Goal: Information Seeking & Learning: Learn about a topic

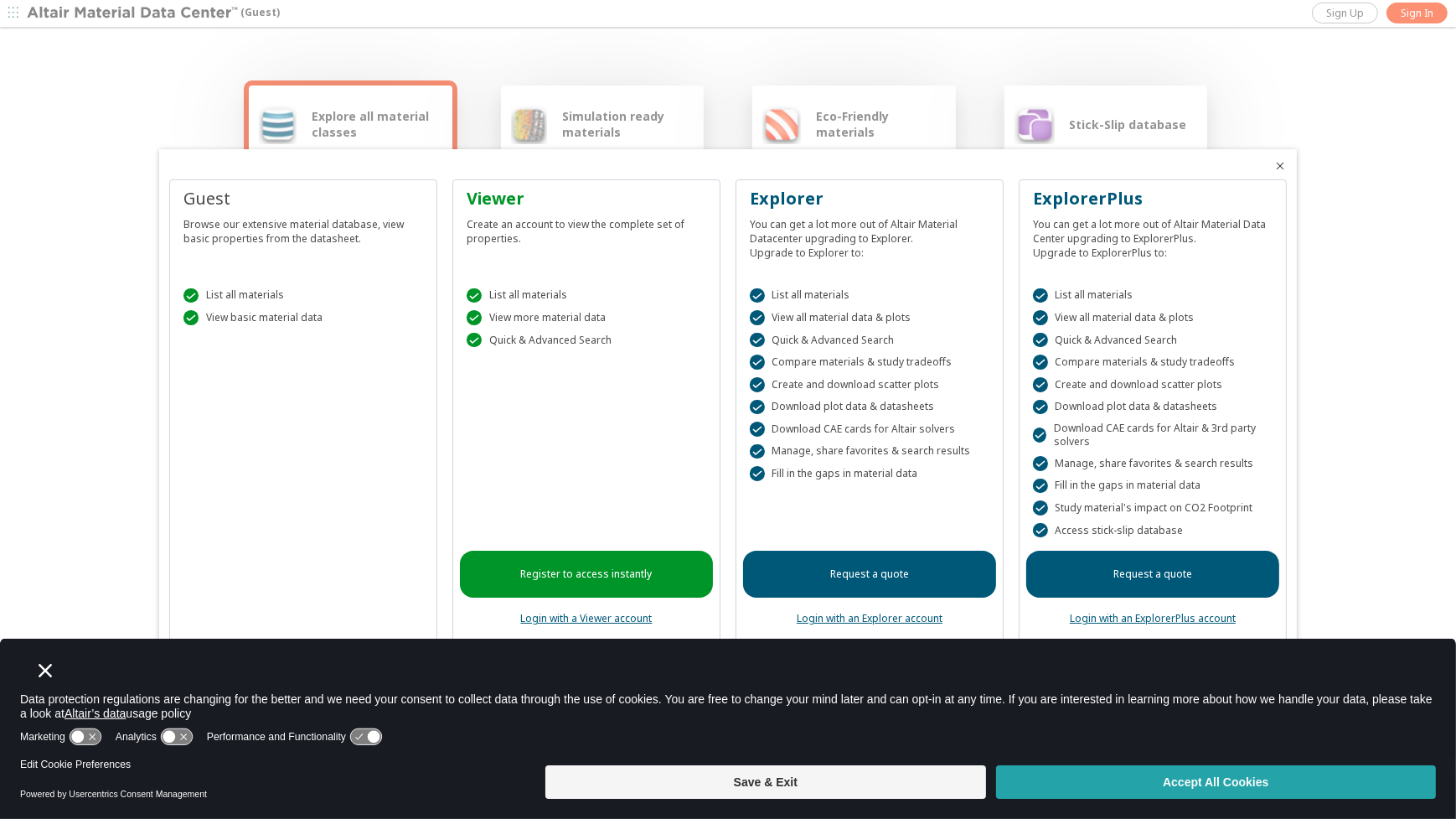
click at [1241, 779] on button "Accept All Cookies" at bounding box center [1216, 782] width 440 height 33
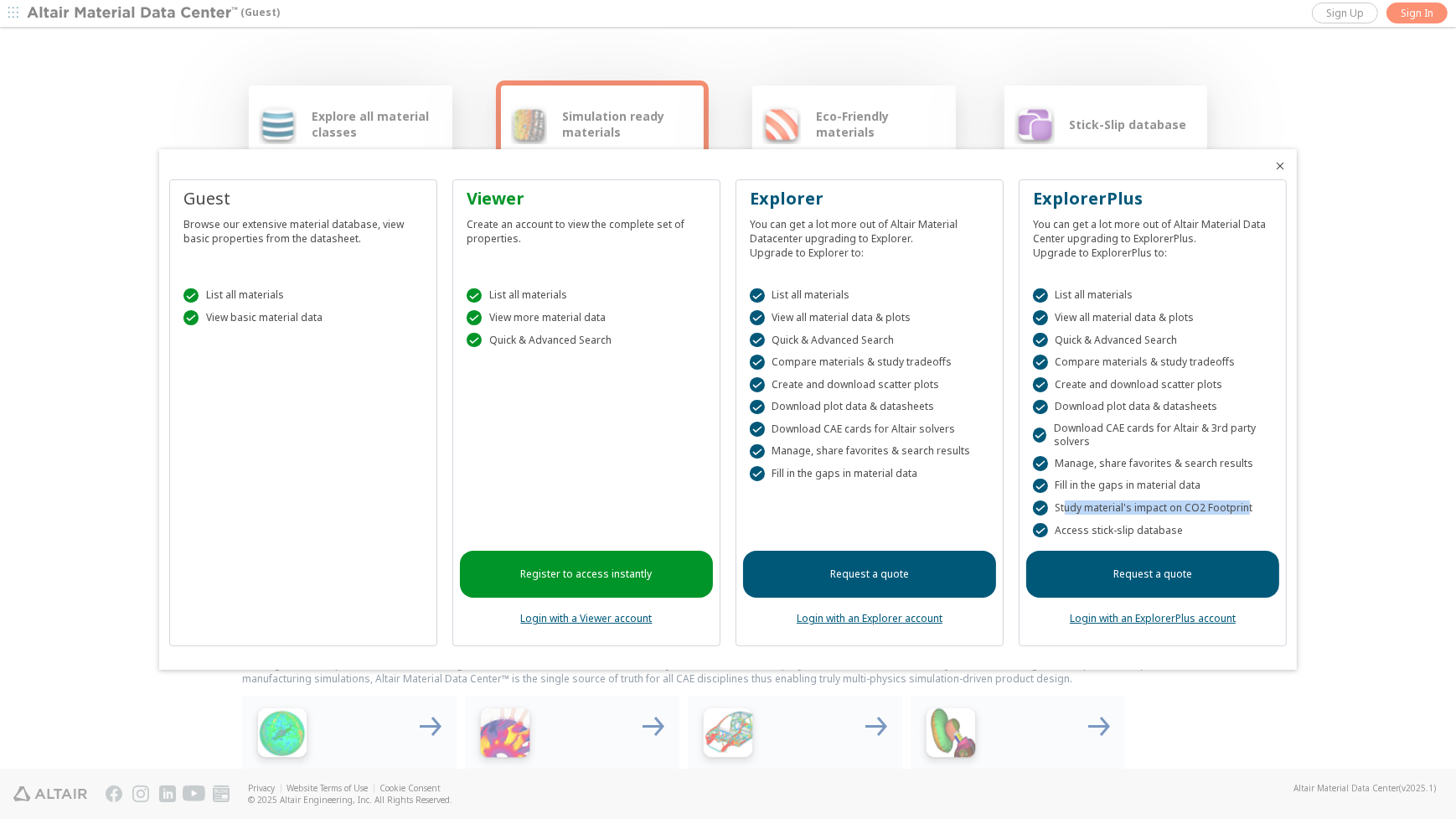
drag, startPoint x: 1065, startPoint y: 505, endPoint x: 1243, endPoint y: 508, distance: 178.0
click at [1243, 508] on div " Study material's impact on CO2 Footprint" at bounding box center [1153, 508] width 240 height 15
click at [1242, 508] on div " Study material's impact on CO2 Footprint" at bounding box center [1153, 508] width 240 height 15
click at [1185, 508] on div " Study material's impact on CO2 Footprint" at bounding box center [1153, 508] width 240 height 15
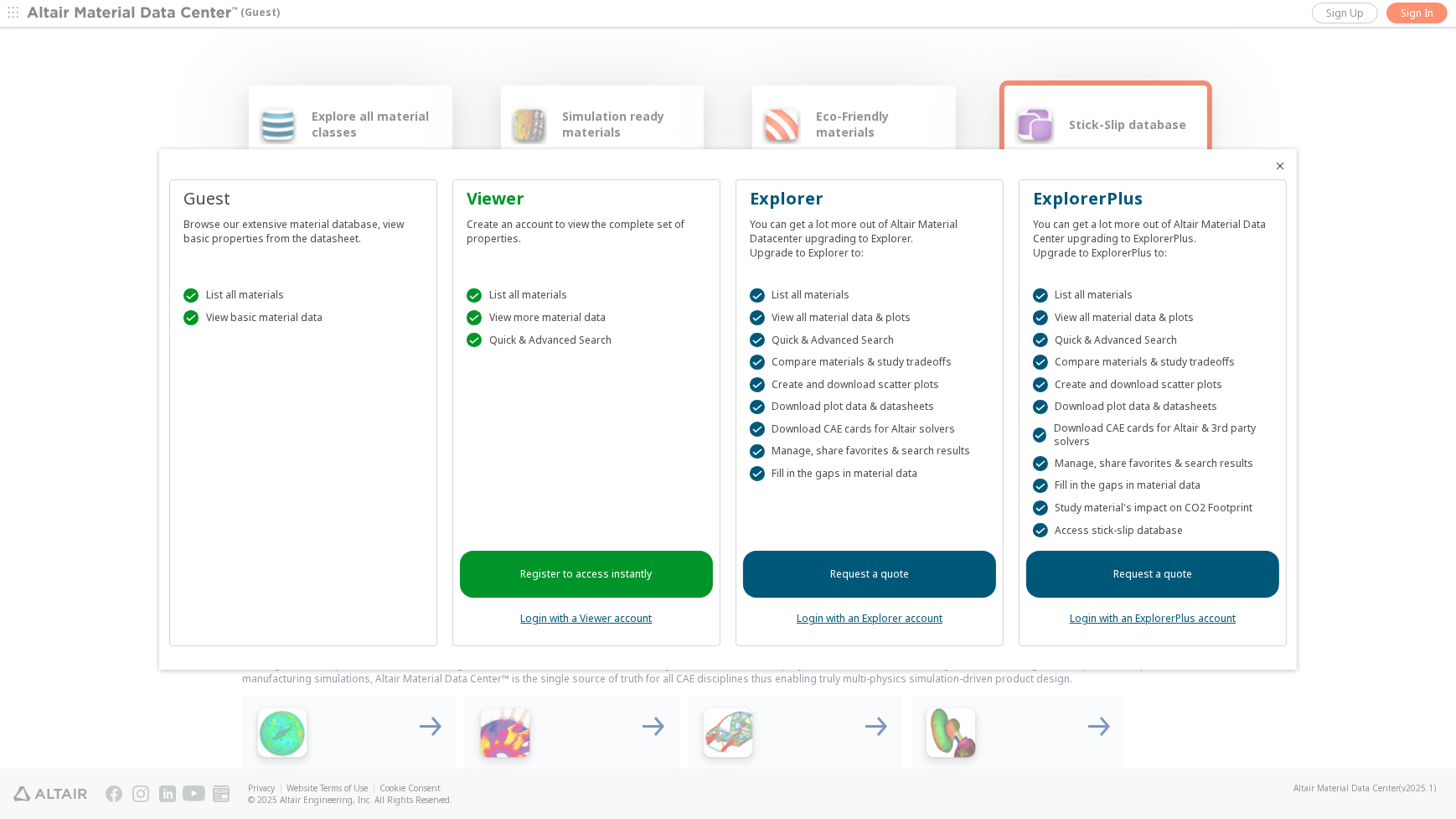
click at [541, 160] on div at bounding box center [728, 159] width 1138 height 20
click at [550, 122] on div at bounding box center [728, 410] width 1456 height 819
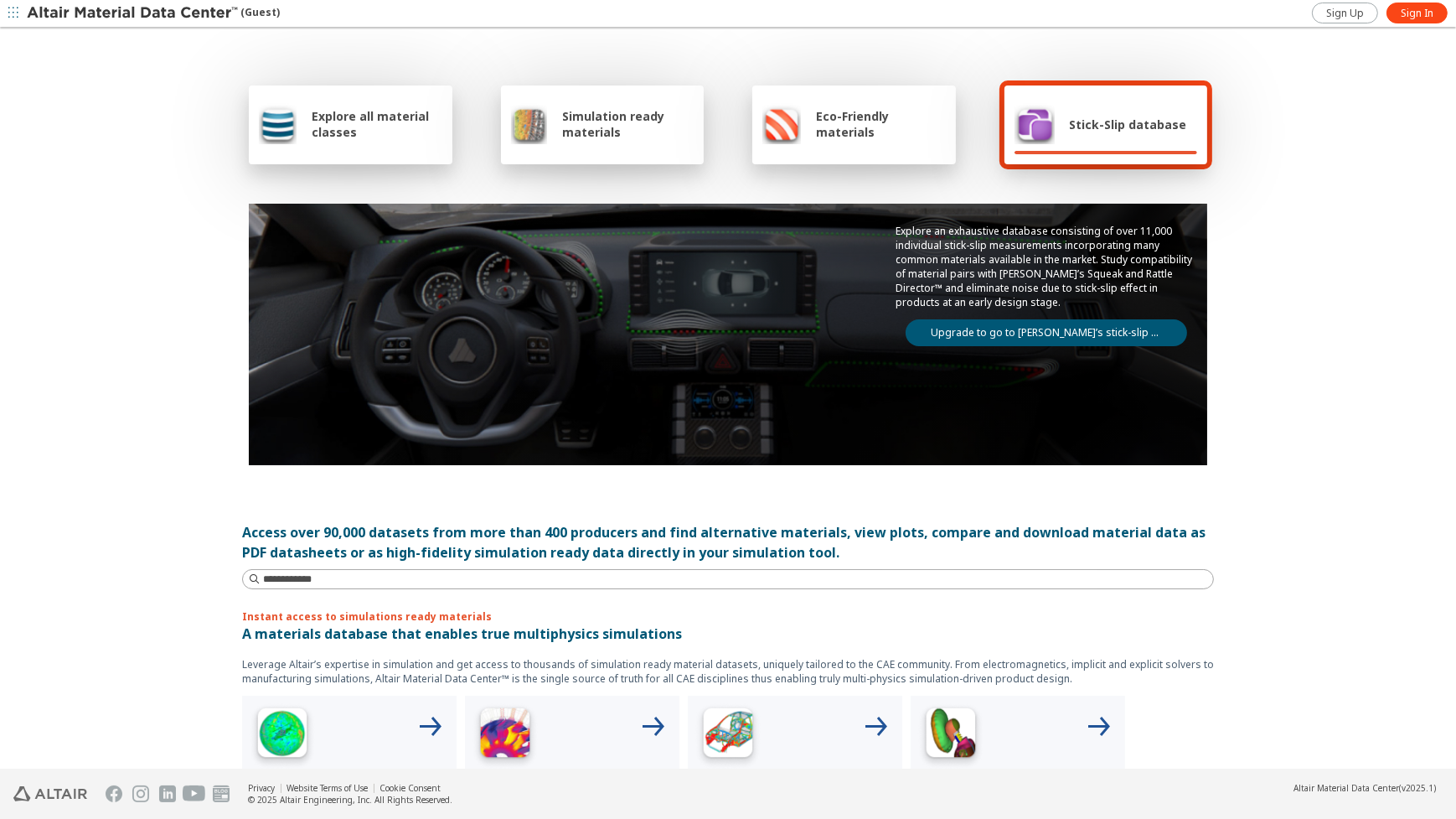
click at [303, 112] on div "Explore all material classes" at bounding box center [351, 123] width 184 height 40
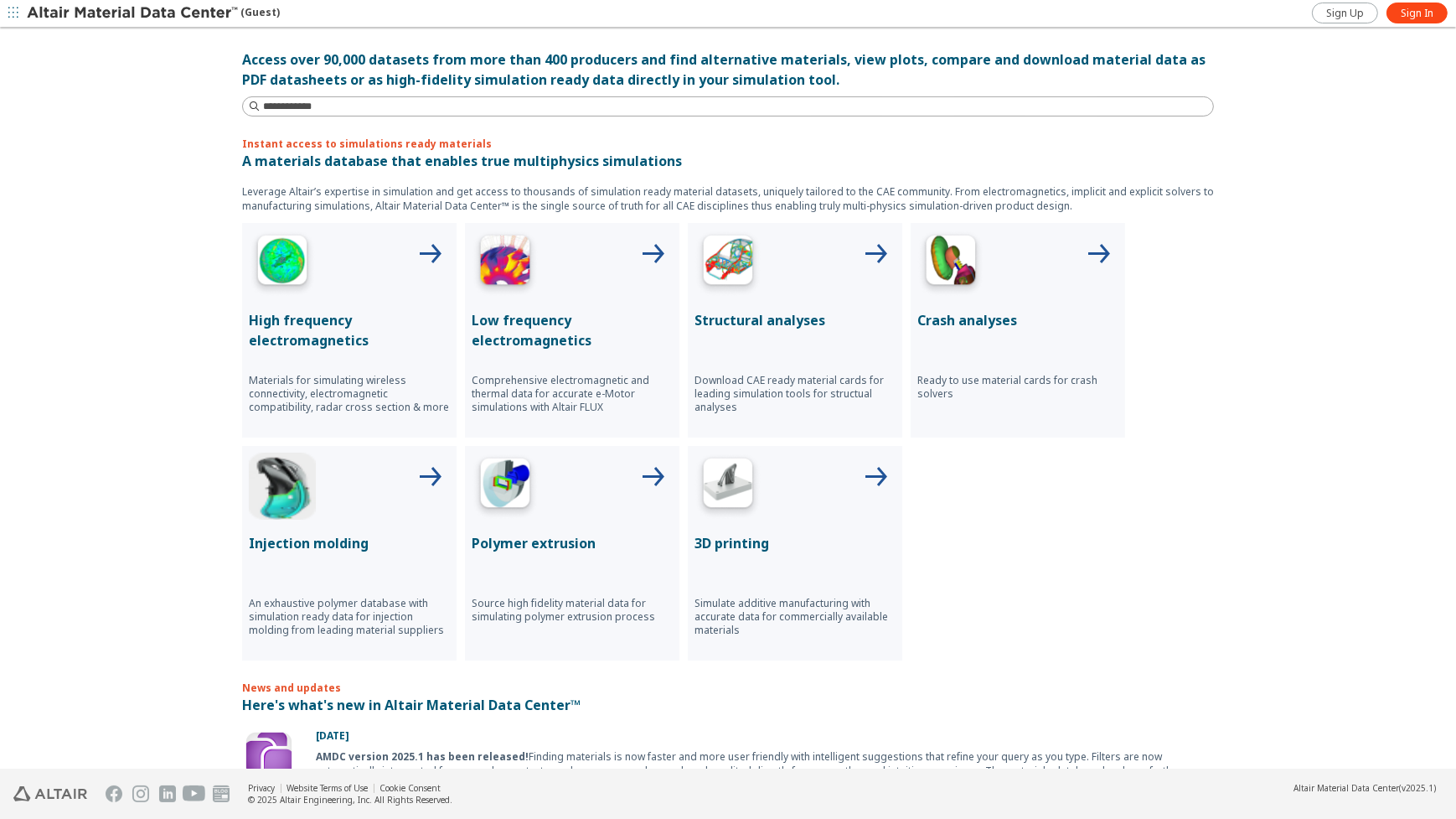
scroll to position [503, 0]
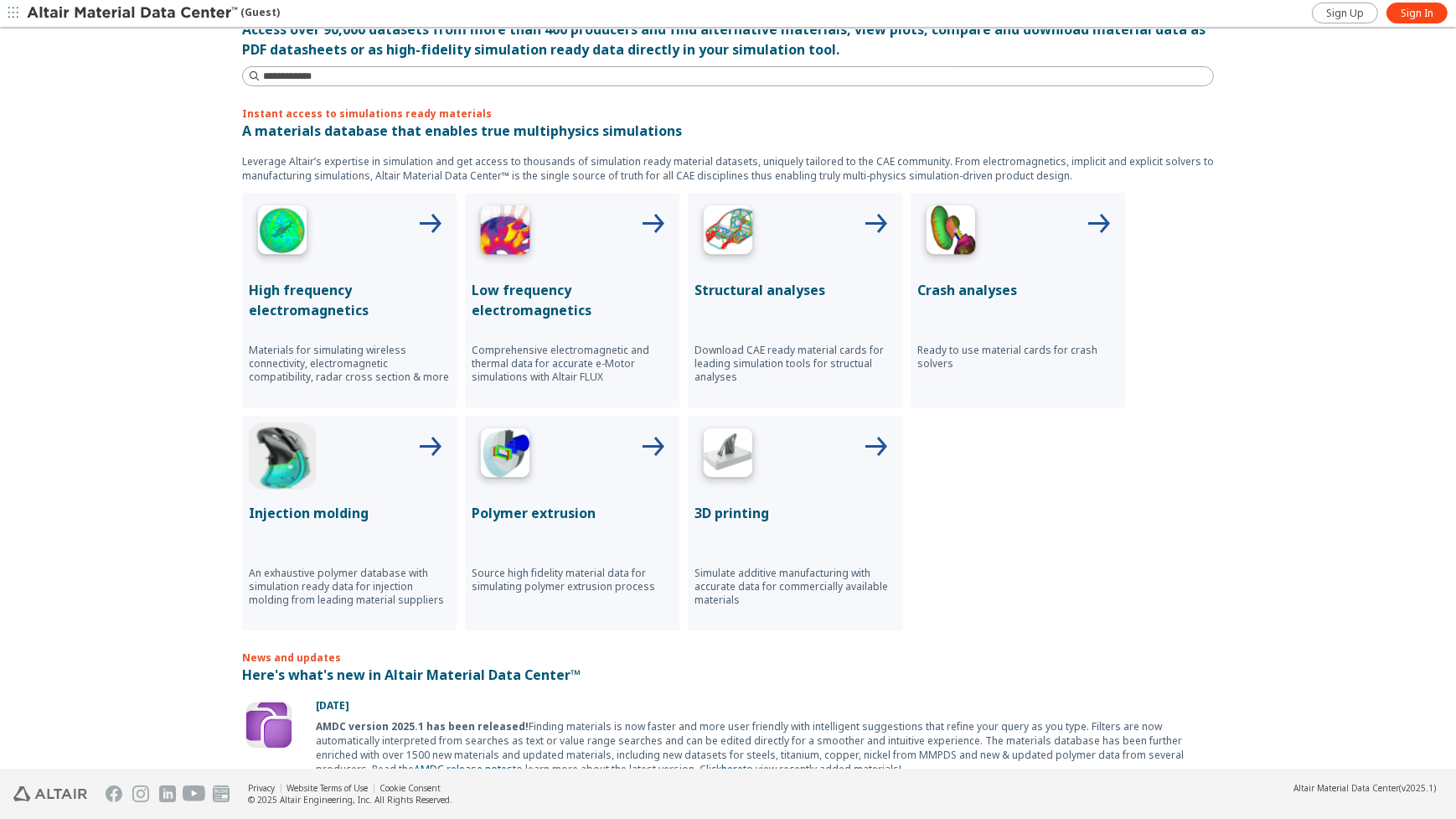
click at [739, 283] on p "Structural analyses" at bounding box center [795, 290] width 201 height 20
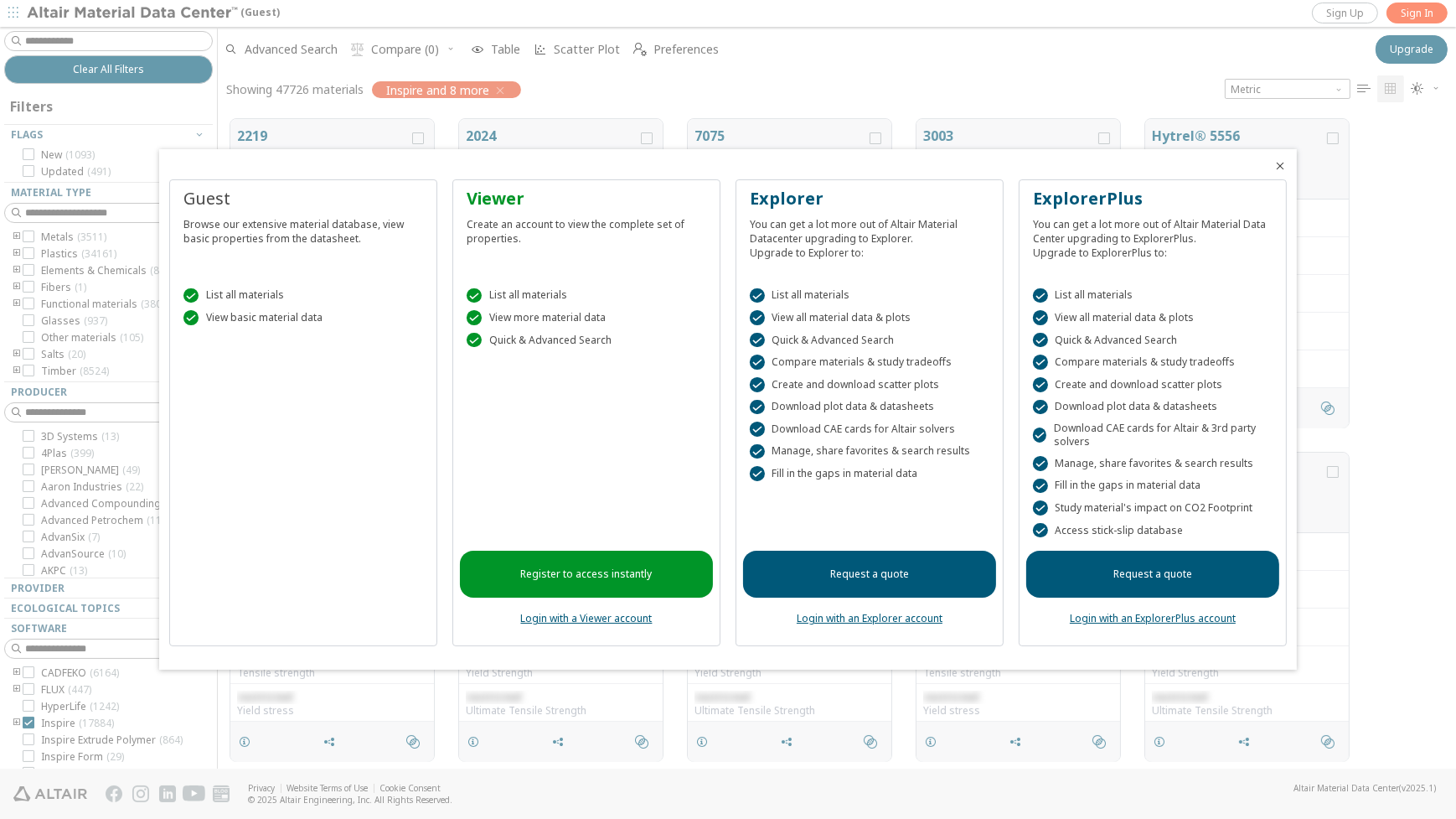
scroll to position [649, 1225]
click at [1274, 164] on icon "Close" at bounding box center [1281, 166] width 14 height 14
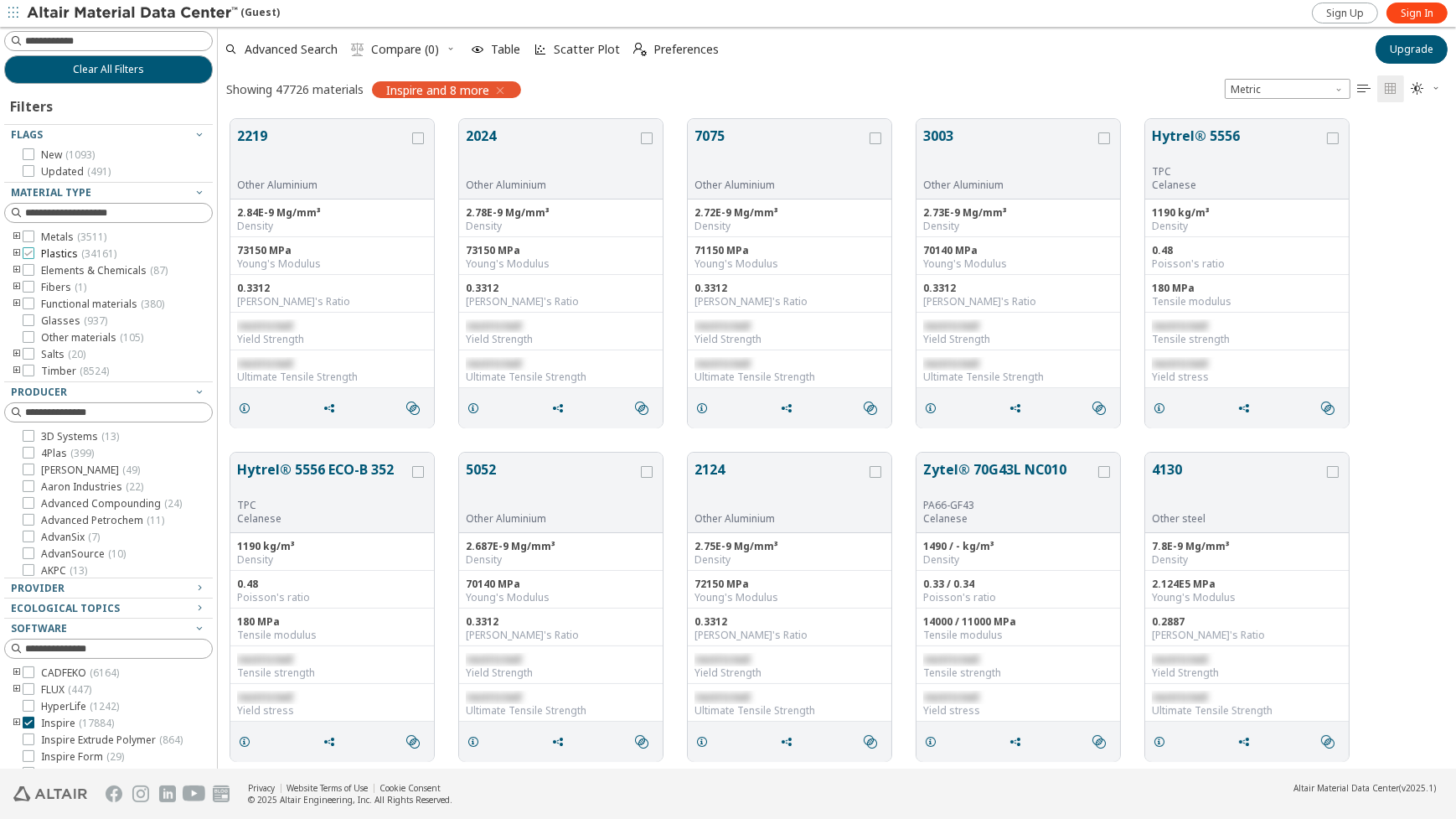
click at [28, 248] on icon at bounding box center [29, 253] width 12 height 12
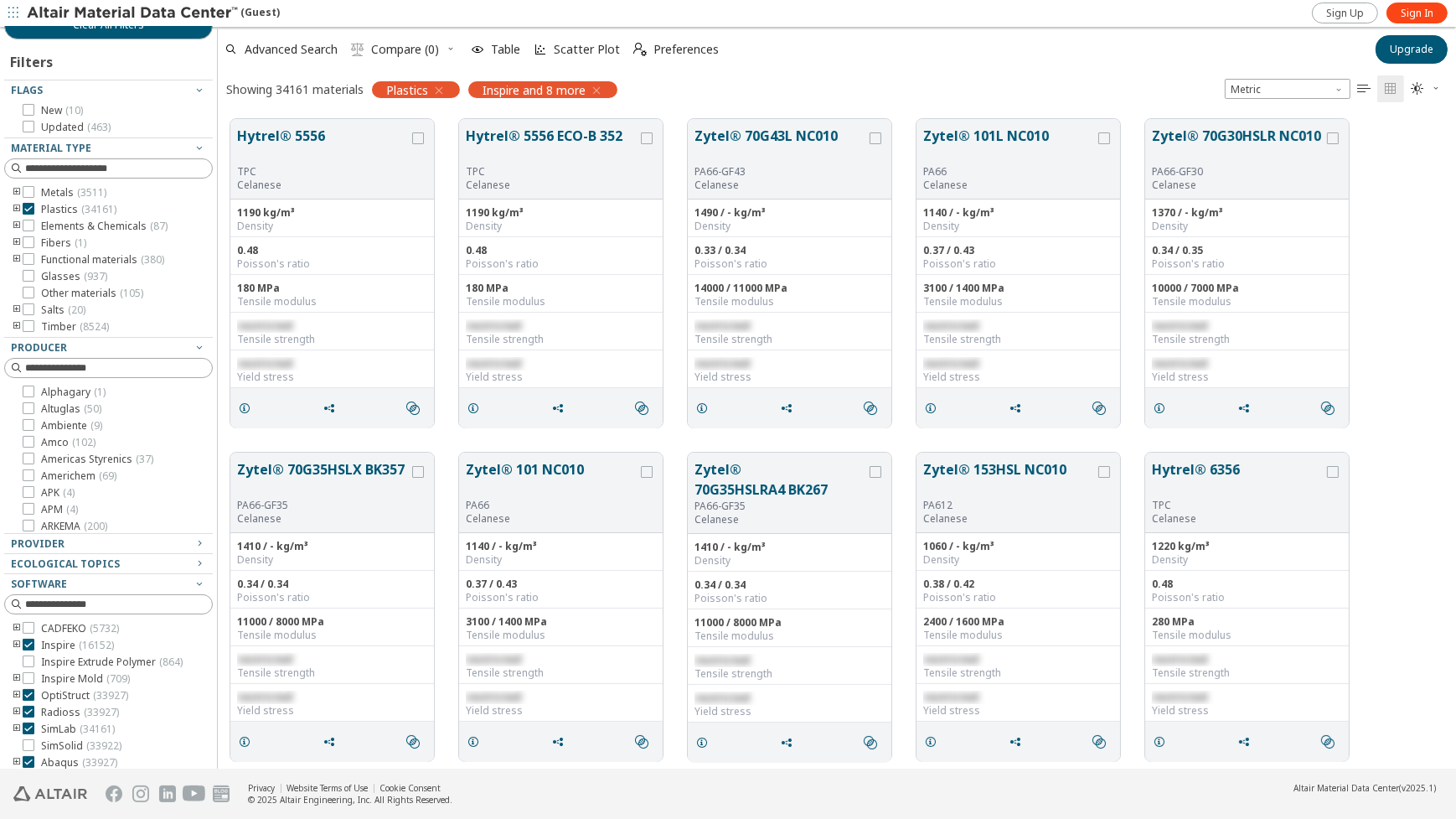
scroll to position [66, 0]
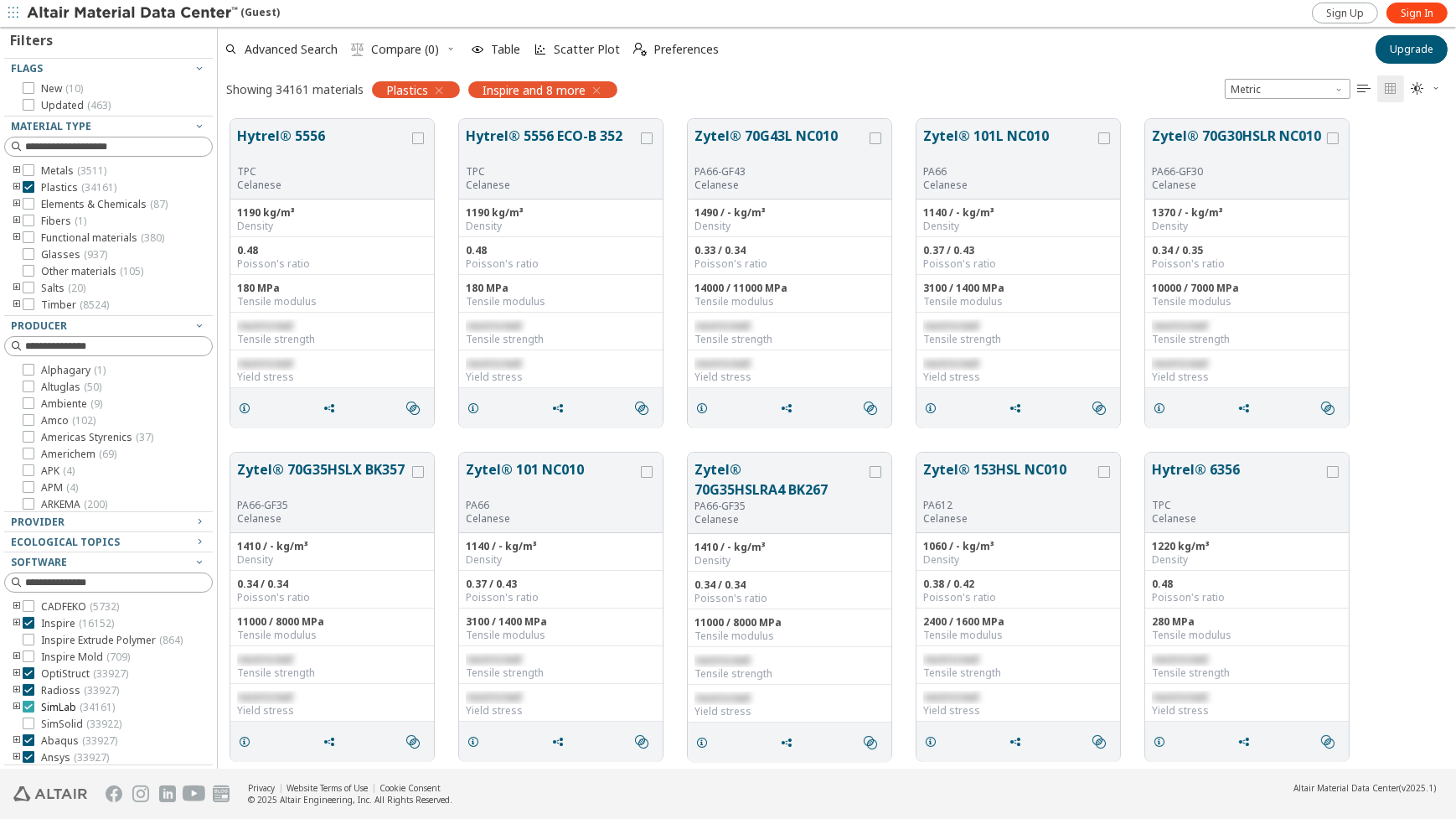
click at [30, 713] on icon at bounding box center [29, 707] width 12 height 12
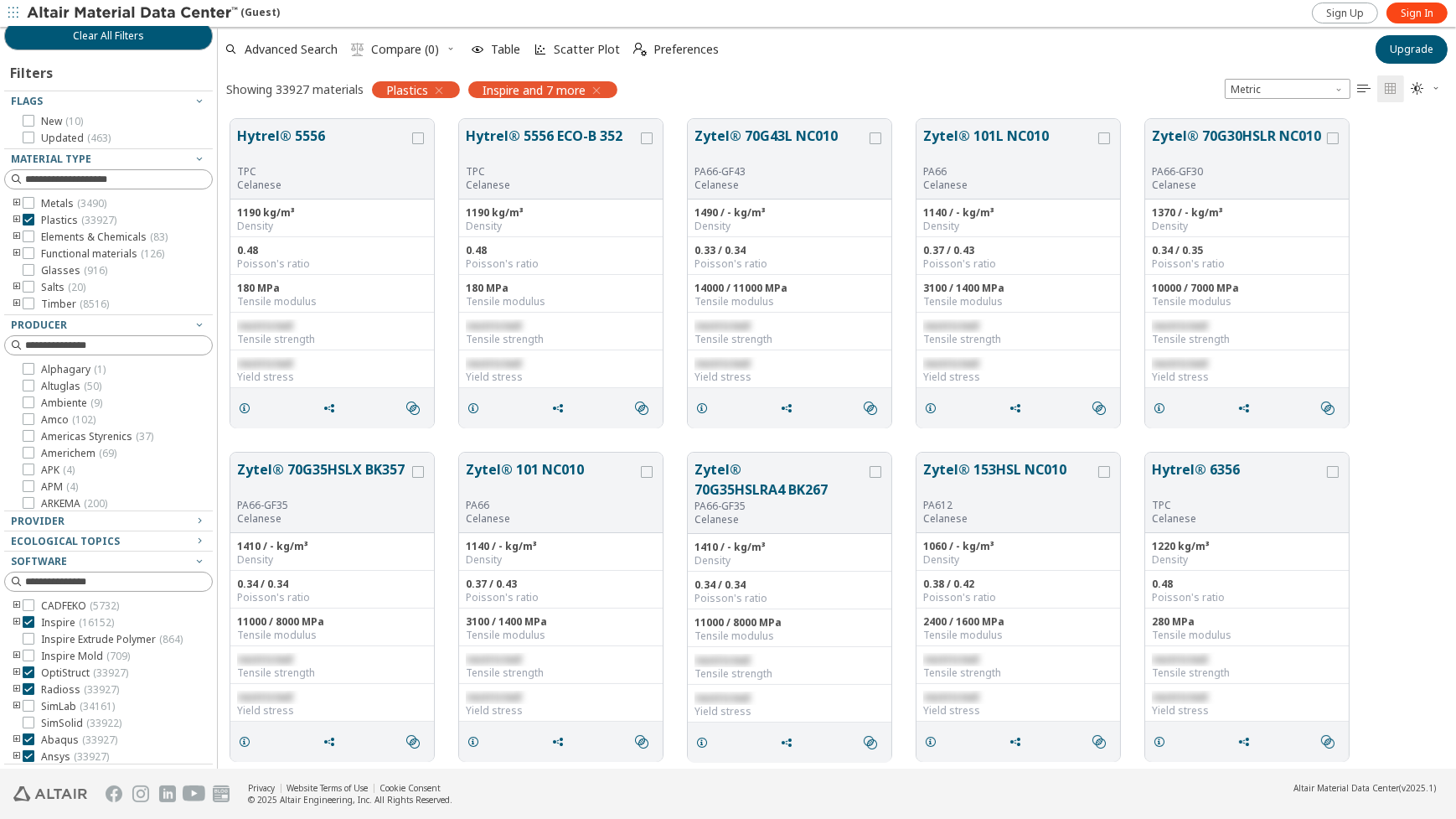
scroll to position [32, 0]
click at [27, 621] on icon at bounding box center [29, 623] width 12 height 12
click at [27, 679] on icon at bounding box center [29, 673] width 12 height 12
click at [26, 751] on icon at bounding box center [29, 753] width 12 height 12
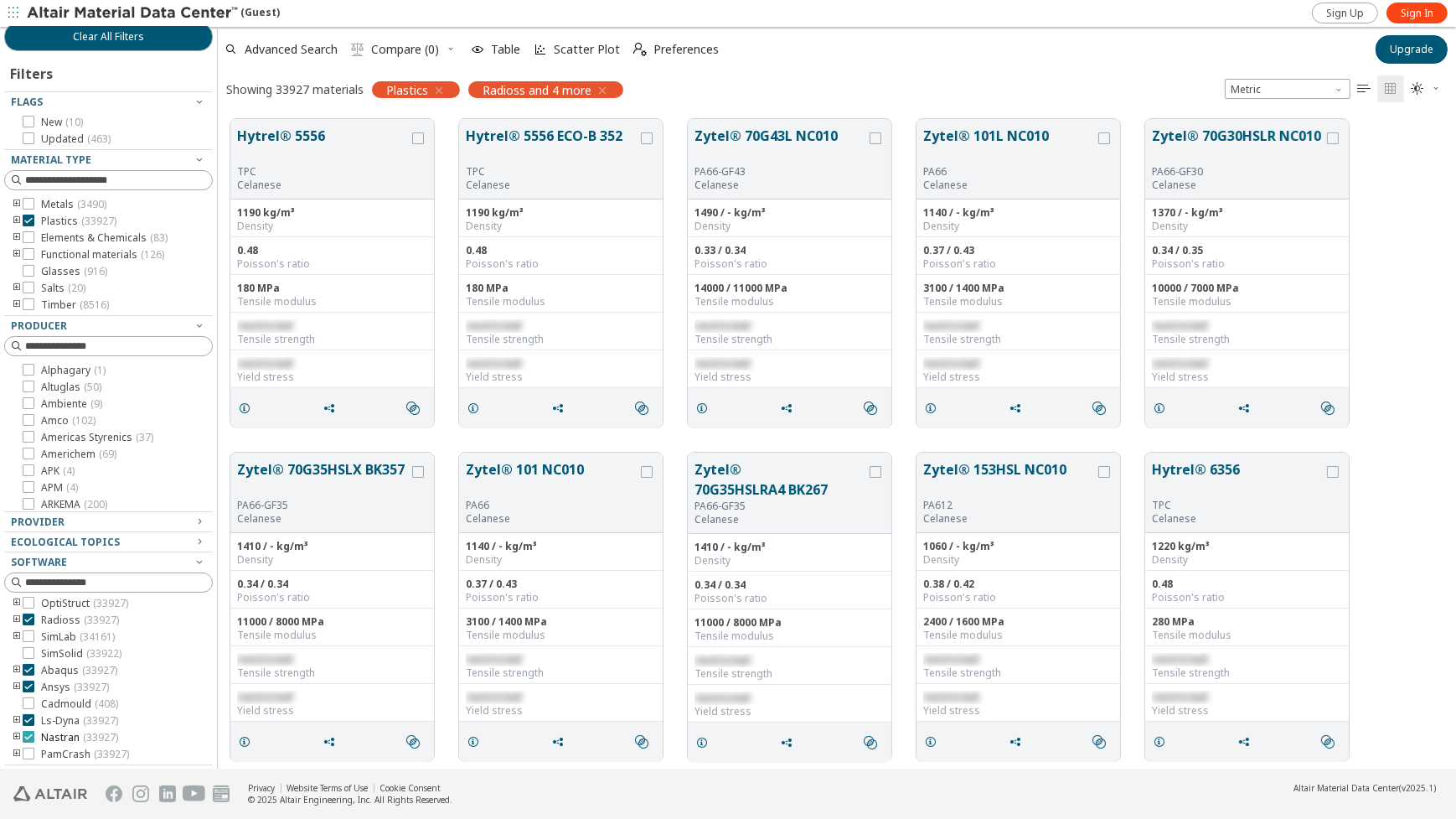
click at [27, 735] on icon at bounding box center [29, 737] width 12 height 12
click at [28, 719] on icon at bounding box center [29, 720] width 12 height 12
click at [31, 683] on icon at bounding box center [29, 686] width 12 height 12
click at [27, 670] on icon at bounding box center [29, 670] width 12 height 12
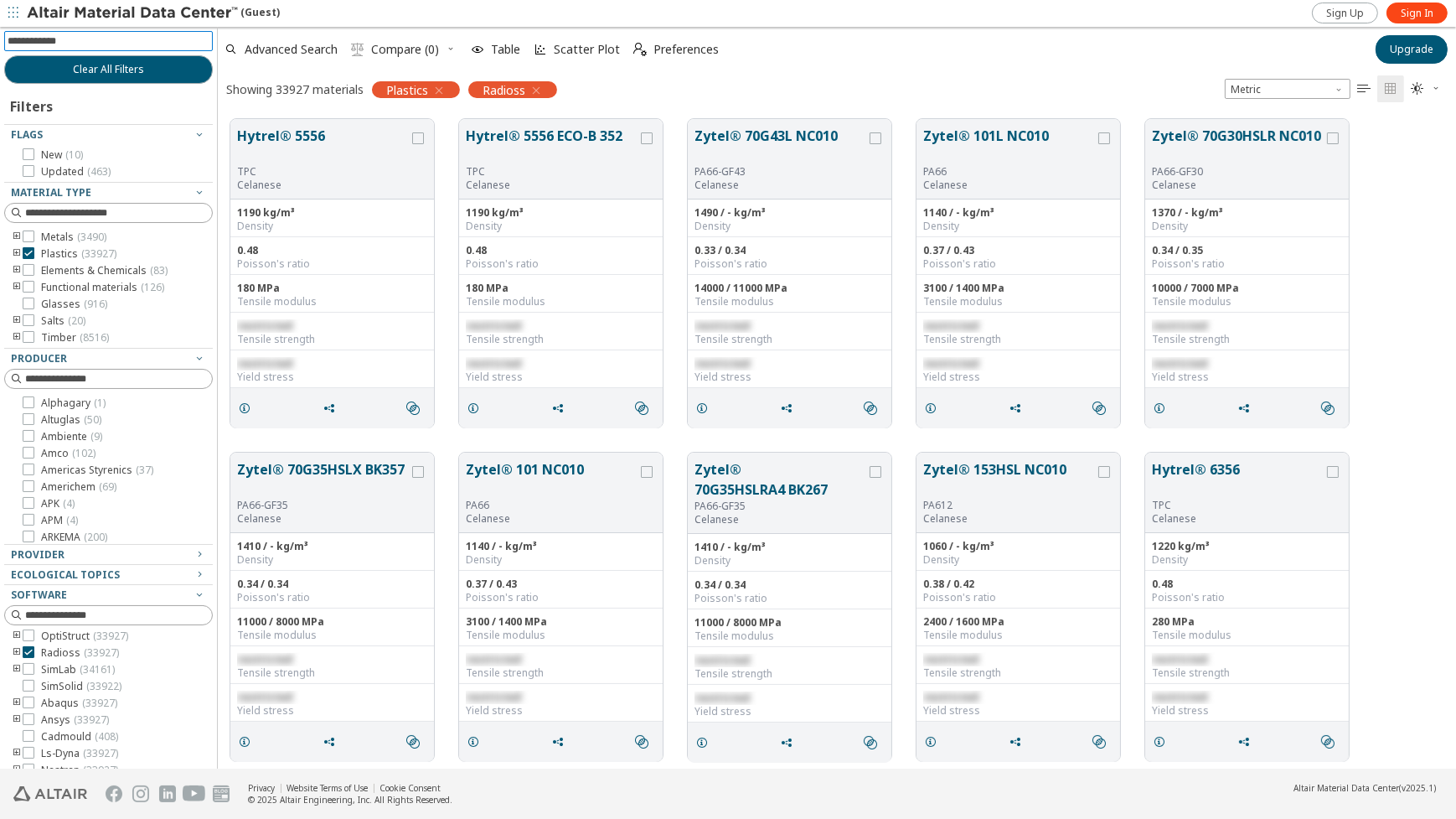
click at [100, 43] on input at bounding box center [110, 41] width 205 height 19
type input "**"
click at [790, 144] on button "Zytel® 70G43L NC010" at bounding box center [780, 146] width 172 height 39
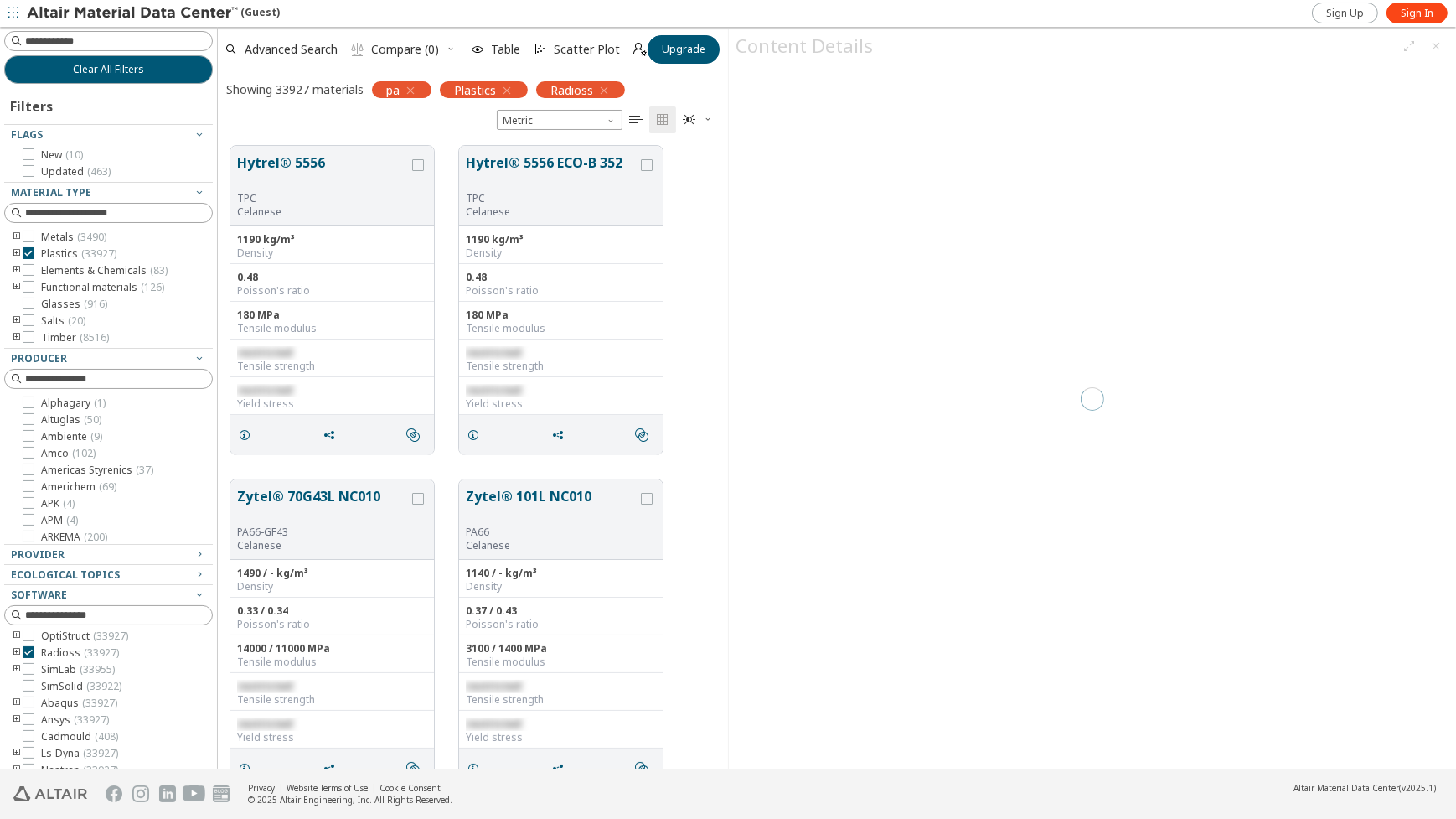
scroll to position [622, 497]
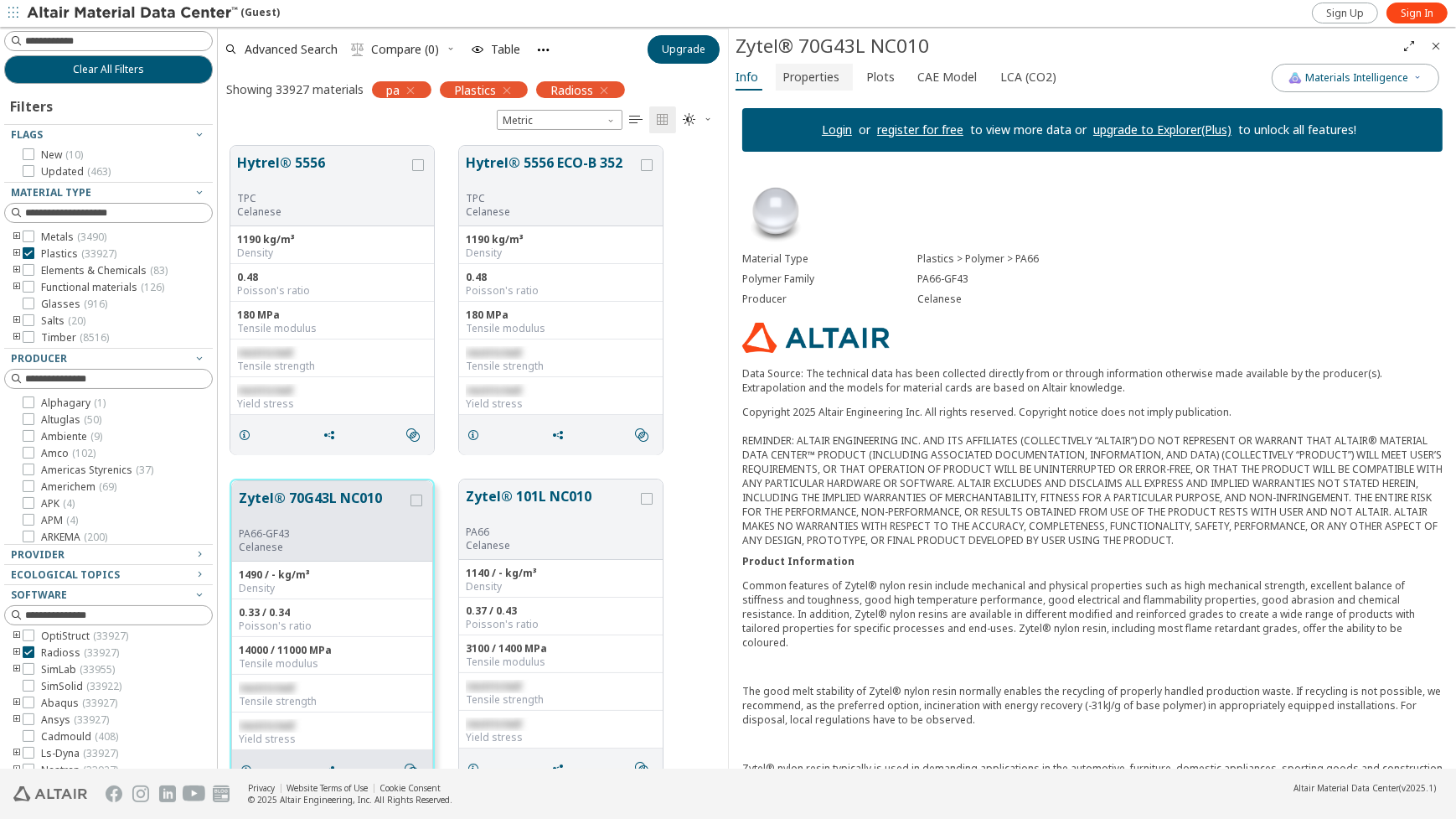
click at [808, 83] on span "Properties" at bounding box center [811, 77] width 57 height 27
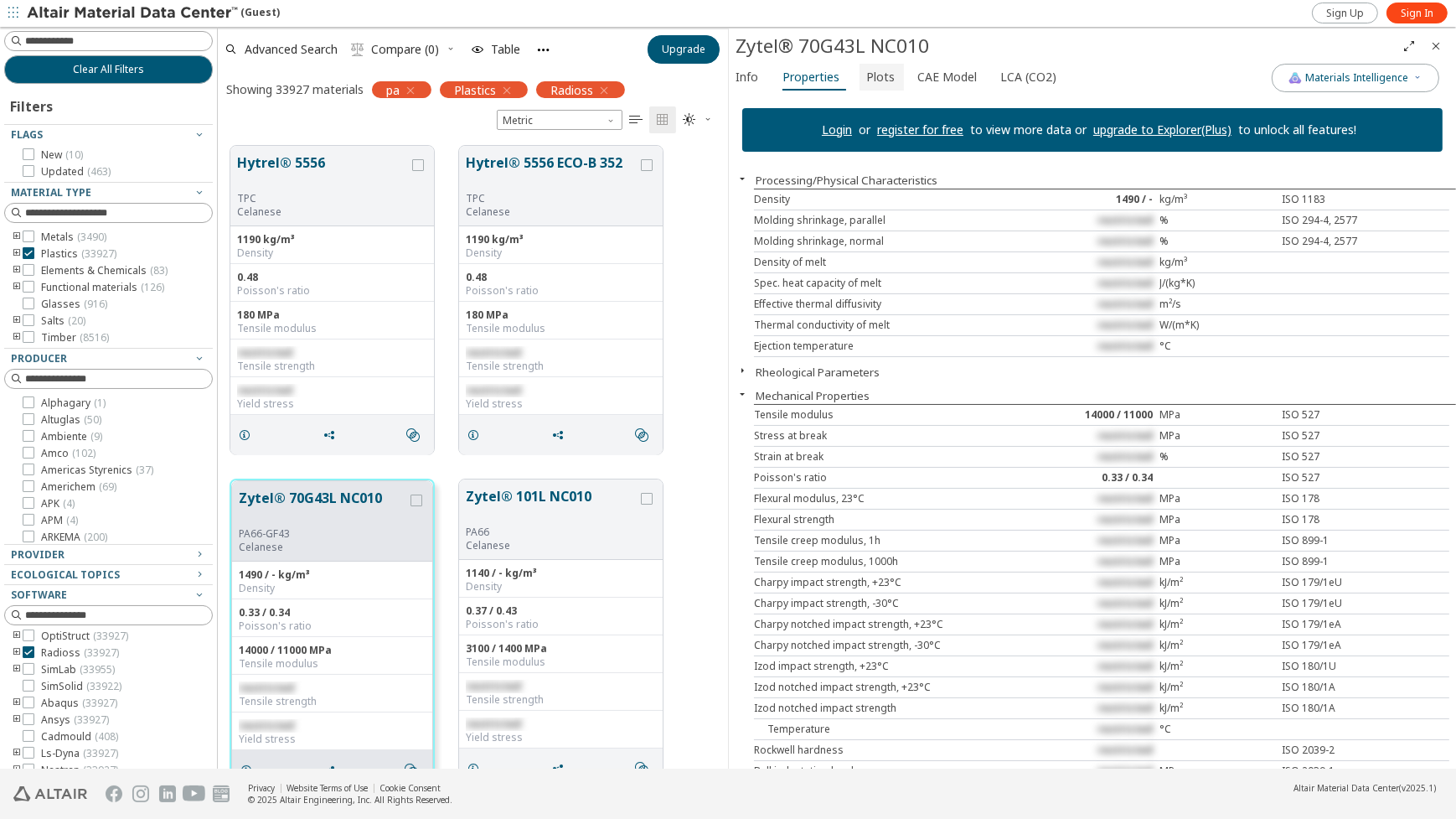
click at [880, 82] on span "Plots" at bounding box center [880, 77] width 28 height 27
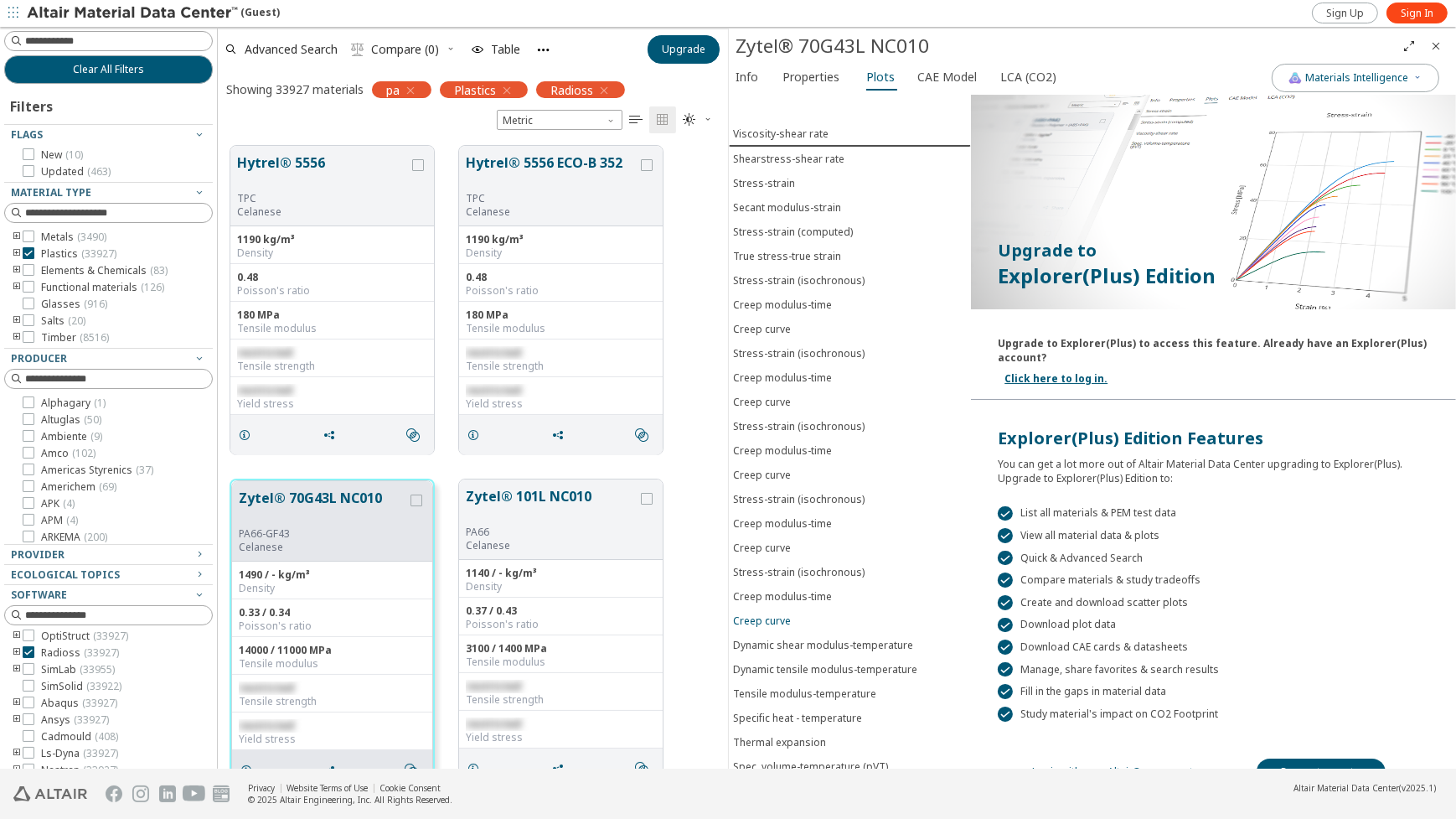
click at [788, 614] on div "Creep curve" at bounding box center [762, 621] width 58 height 14
click at [789, 321] on span "Creep curve" at bounding box center [850, 328] width 234 height 14
click at [785, 273] on div "Stress-strain (isochronous)" at bounding box center [799, 279] width 132 height 14
click at [783, 243] on button "True stress-true strain" at bounding box center [850, 255] width 243 height 25
click at [942, 79] on span "CAE Model" at bounding box center [947, 77] width 60 height 27
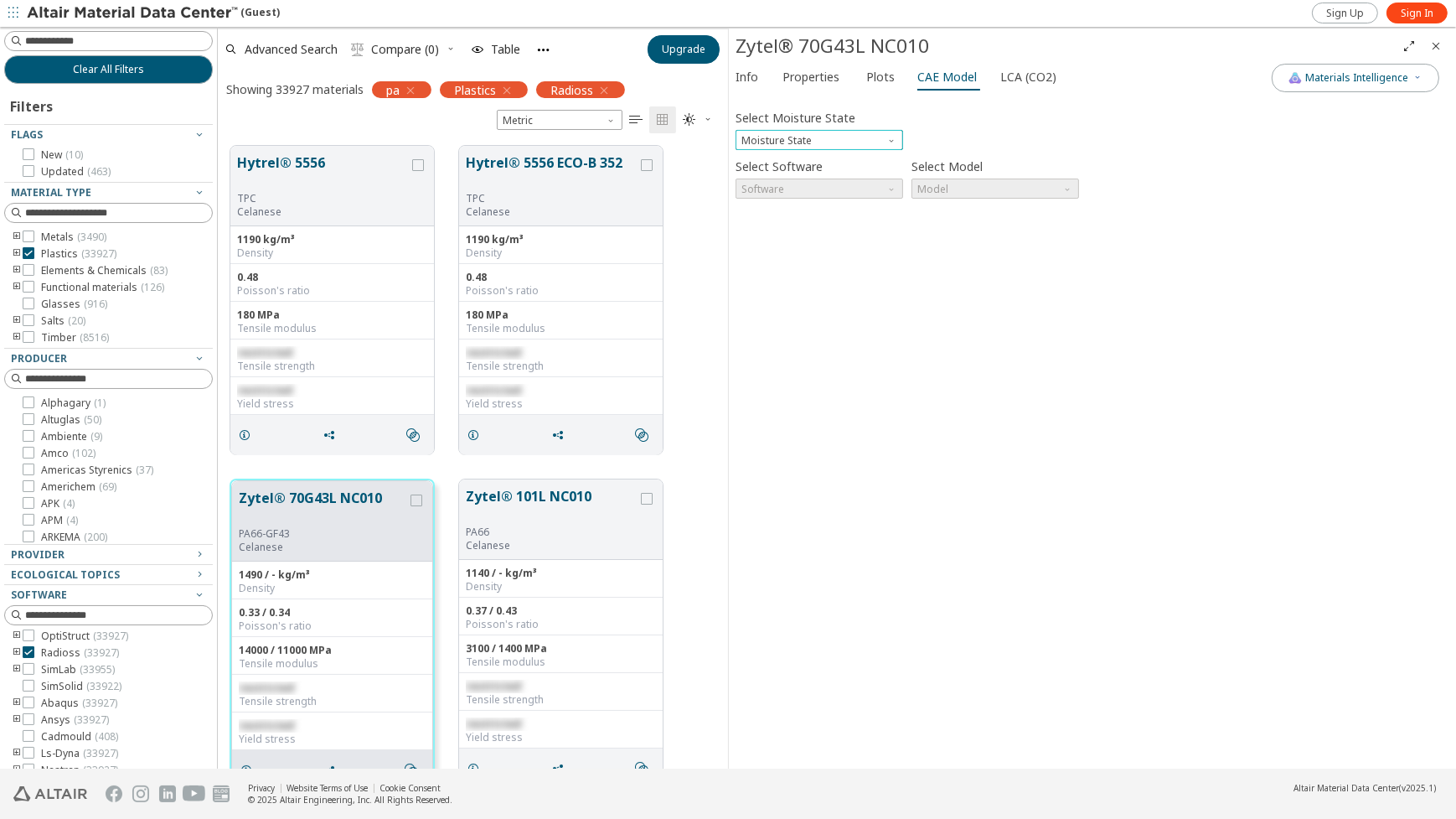
click at [891, 138] on span "Moisture State" at bounding box center [894, 137] width 14 height 14
click at [1065, 135] on div "Select Moisture State Moisture State" at bounding box center [1092, 128] width 714 height 44
click at [1019, 72] on span "LCA (CO2)" at bounding box center [1029, 77] width 56 height 27
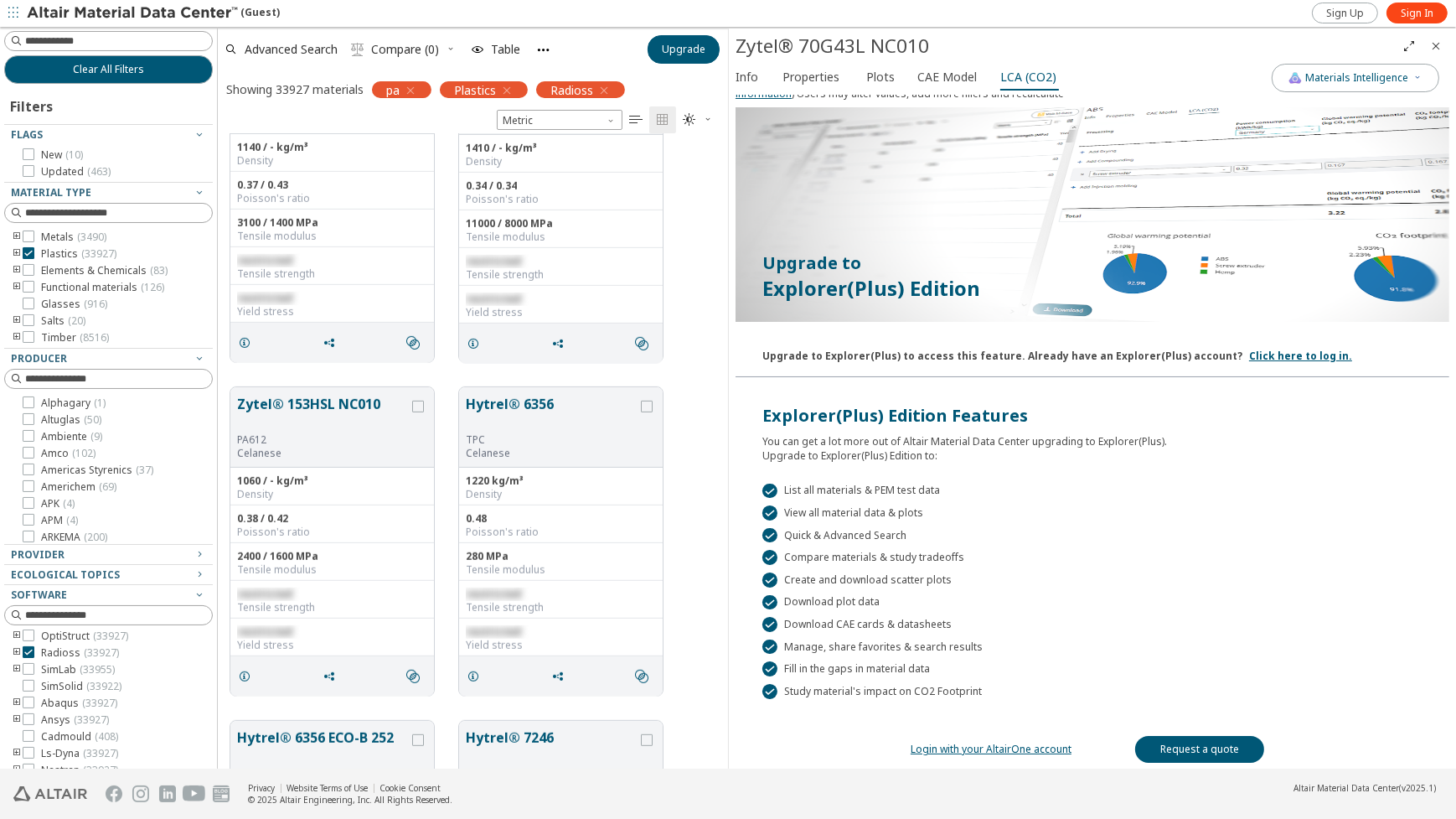
scroll to position [1173, 0]
